Goal: Task Accomplishment & Management: Complete application form

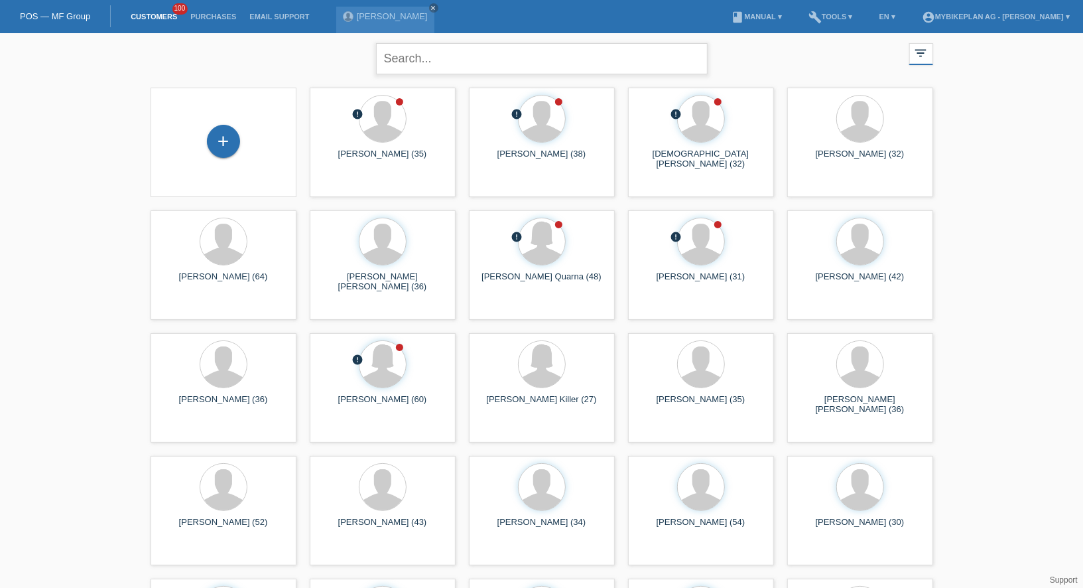
click at [405, 53] on input "text" at bounding box center [542, 58] width 332 height 31
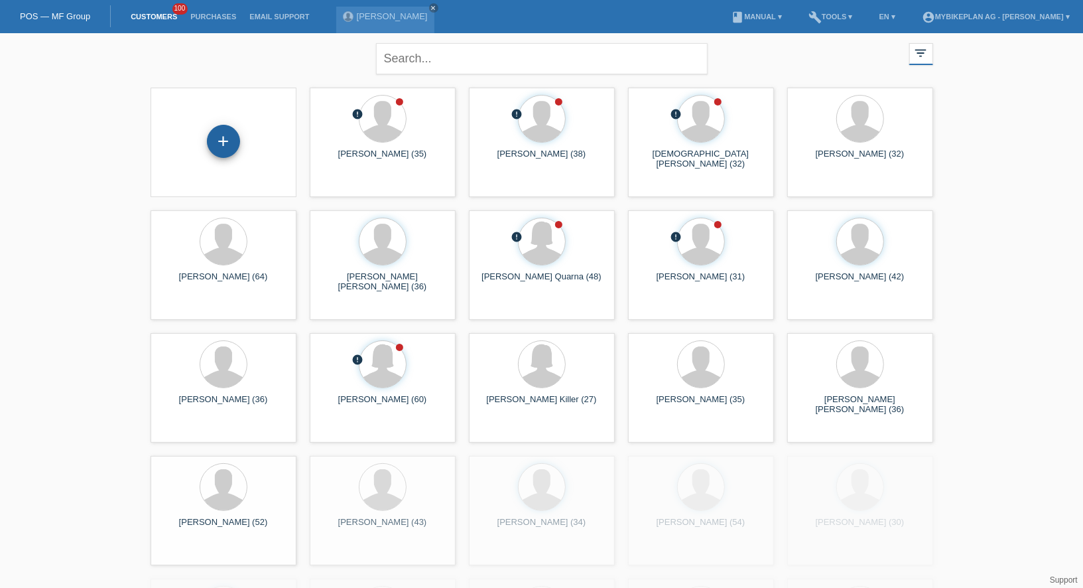
click at [222, 132] on div "+" at bounding box center [223, 141] width 33 height 33
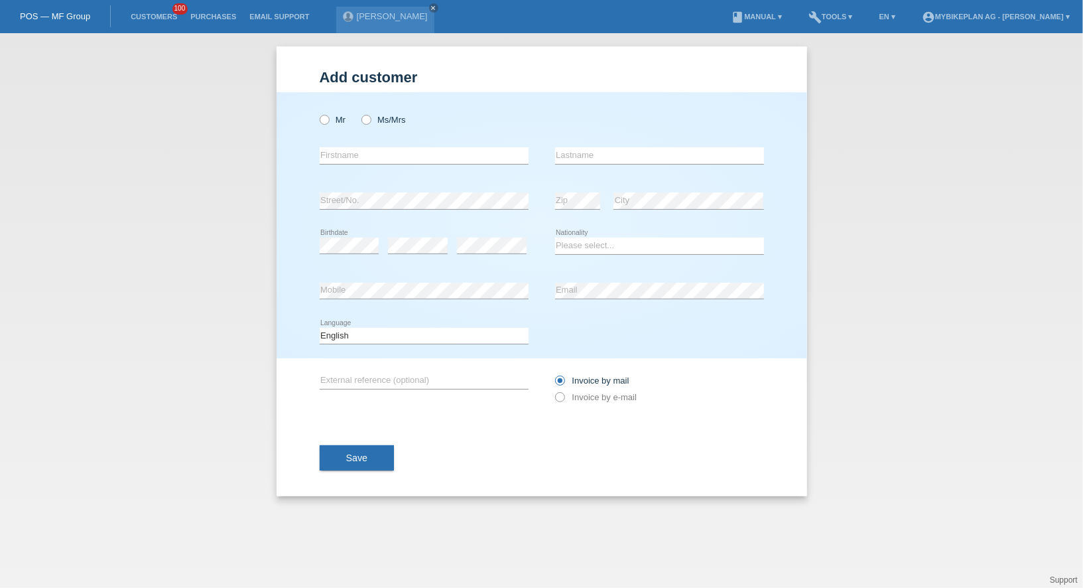
click at [320, 114] on div "Mr Ms/Mrs" at bounding box center [424, 119] width 209 height 27
click at [328, 110] on div "Mr Ms/Mrs" at bounding box center [424, 119] width 209 height 27
click at [328, 115] on label "Mr" at bounding box center [333, 120] width 27 height 10
click at [328, 115] on input "Mr" at bounding box center [324, 119] width 9 height 9
radio input "true"
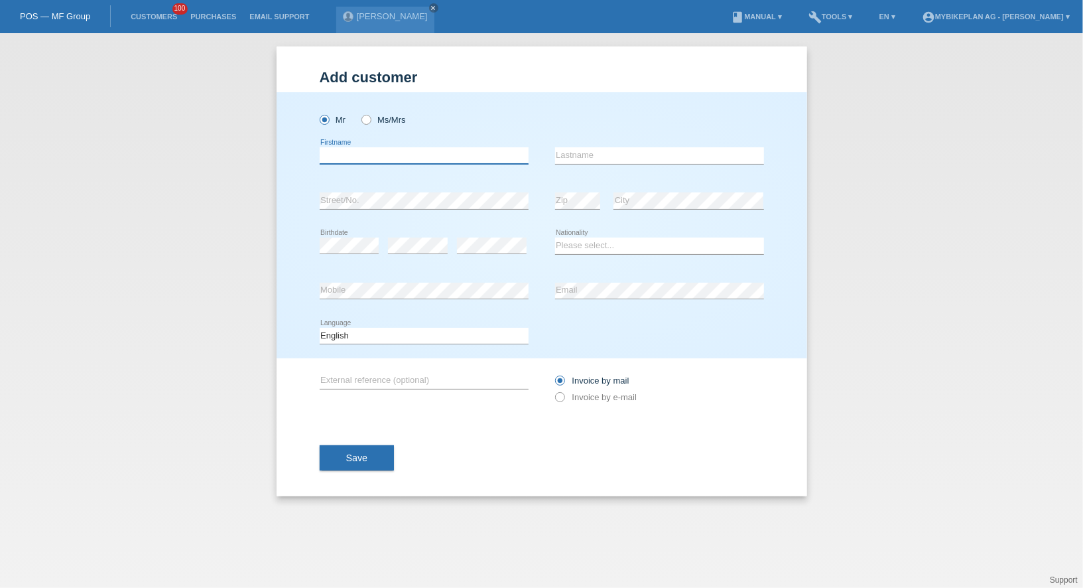
click at [348, 147] on input "text" at bounding box center [424, 155] width 209 height 17
paste input "Feti Ramadani"
click at [364, 153] on input "Feti Ramadani" at bounding box center [424, 155] width 209 height 17
type input "Feti"
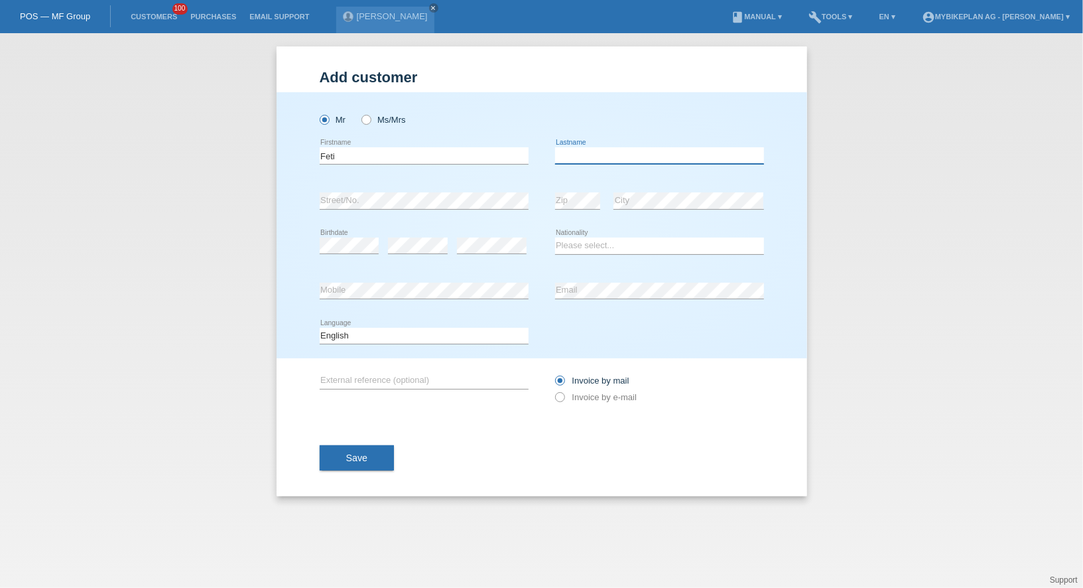
paste input "Ramadani"
type input "Ramadani"
click at [68, 11] on link "POS — MF Group" at bounding box center [55, 16] width 70 height 10
